Goal: Navigation & Orientation: Find specific page/section

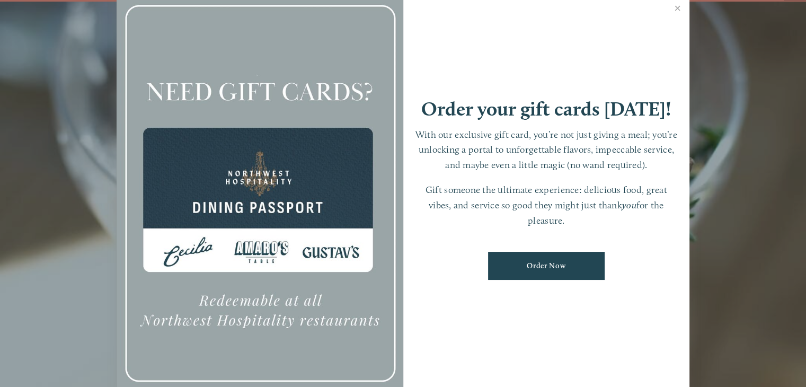
scroll to position [22, 0]
click at [677, 4] on link "Close" at bounding box center [677, 10] width 21 height 30
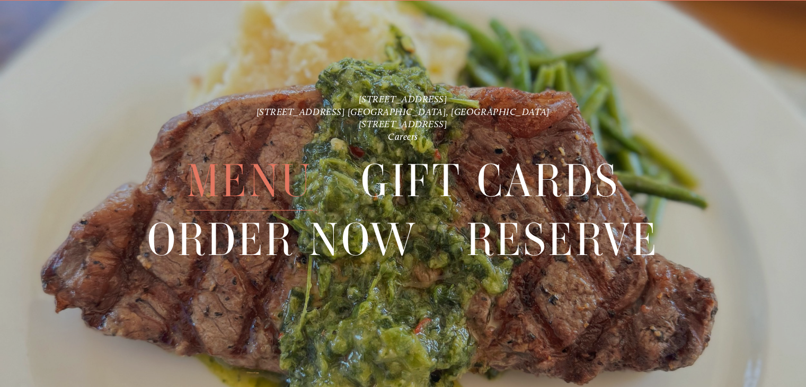
click at [283, 176] on span "Menu" at bounding box center [250, 181] width 126 height 59
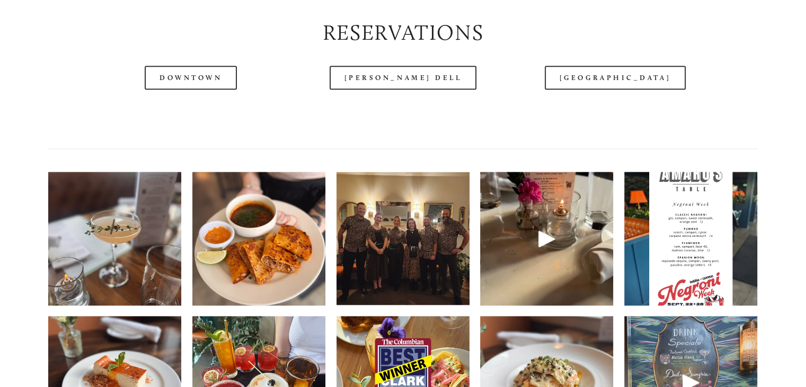
scroll to position [1455, 0]
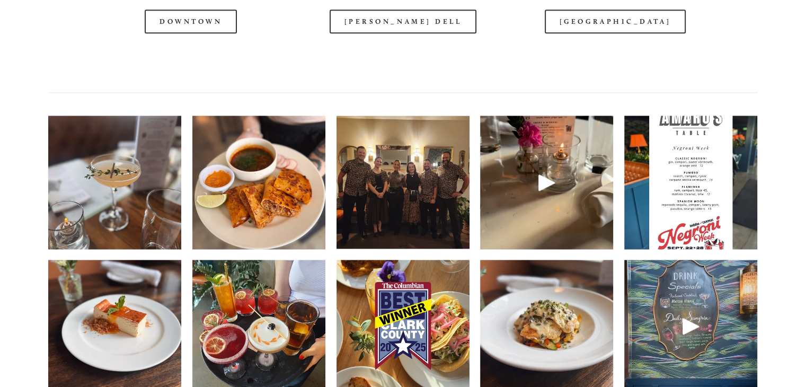
click at [165, 47] on div at bounding box center [374, 25] width 700 height 55
click at [187, 50] on div at bounding box center [374, 25] width 700 height 55
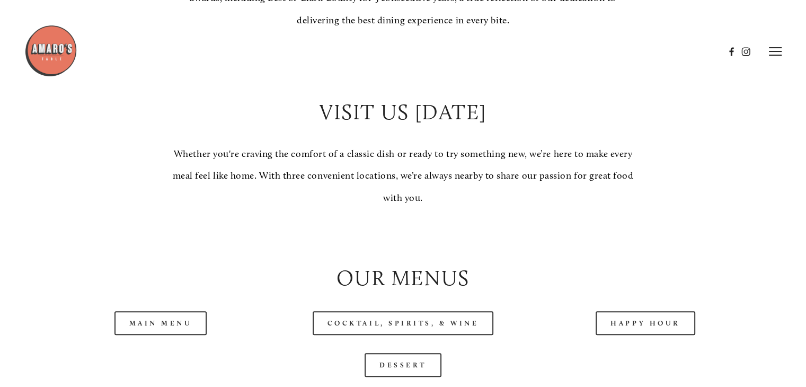
scroll to position [0, 0]
